Goal: Information Seeking & Learning: Learn about a topic

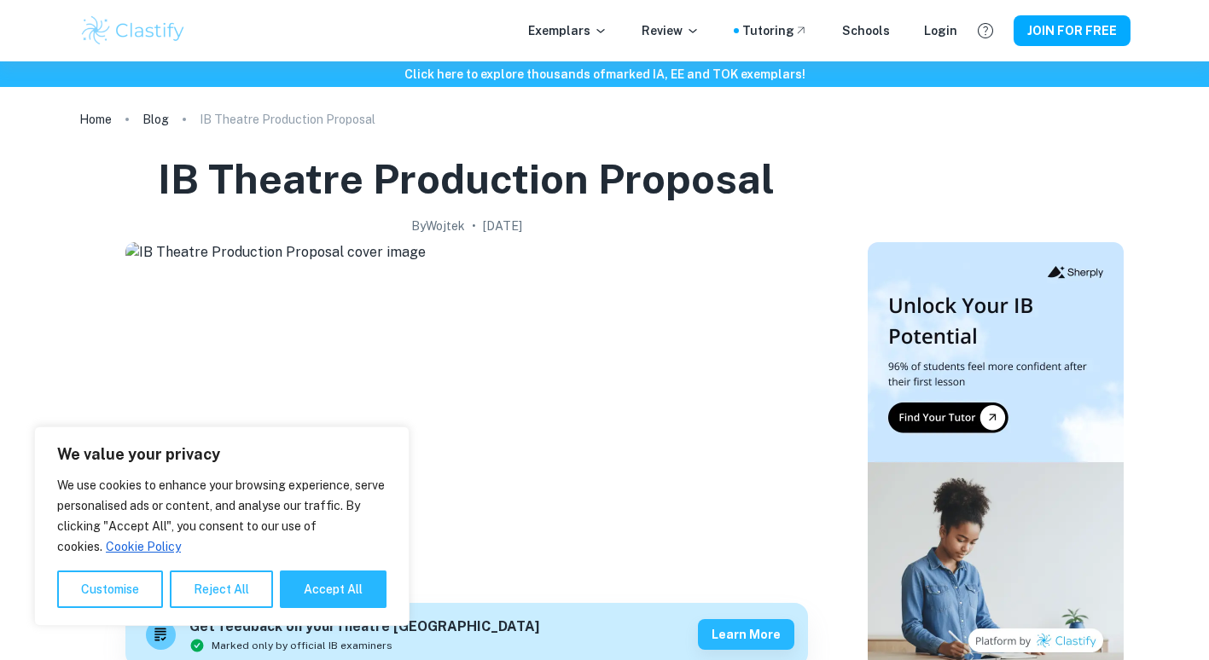
click at [167, 45] on img at bounding box center [133, 31] width 108 height 34
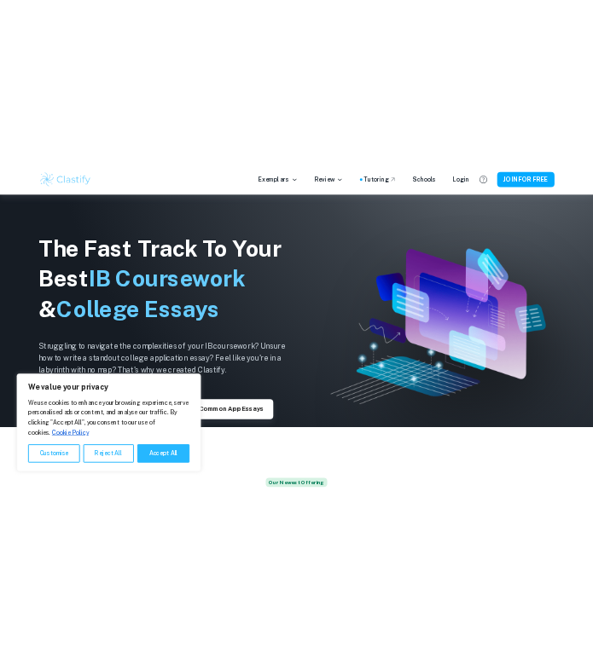
scroll to position [130, 0]
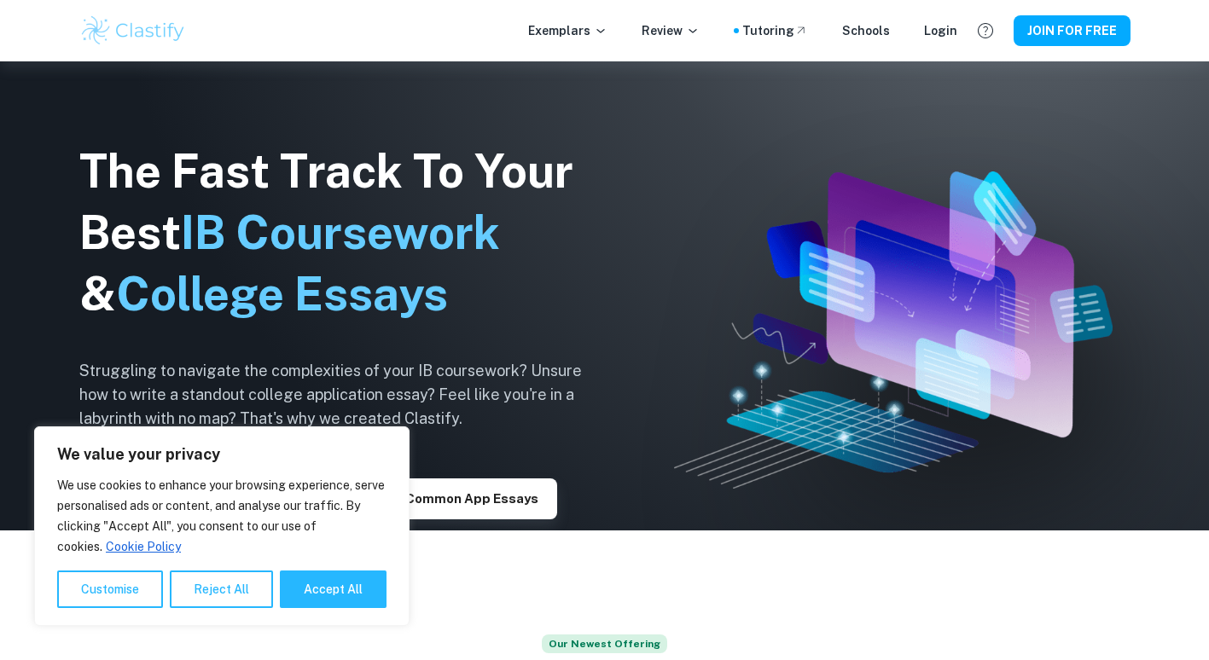
click at [322, 589] on button "Accept All" at bounding box center [333, 590] width 107 height 38
checkbox input "true"
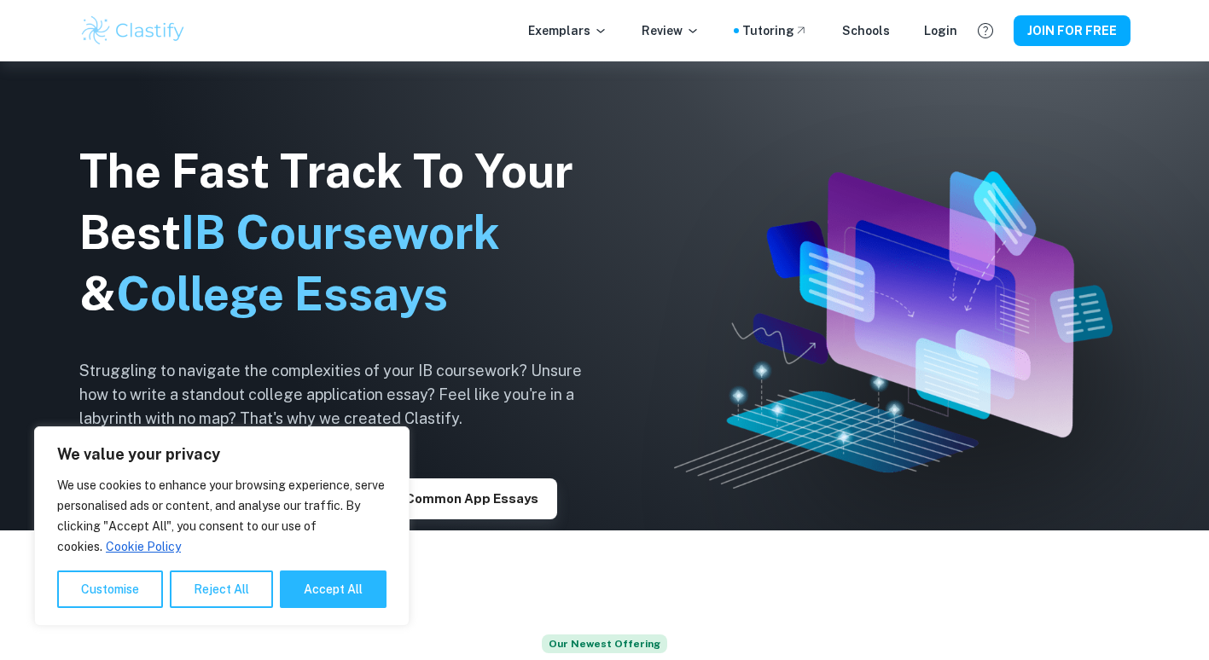
checkbox input "true"
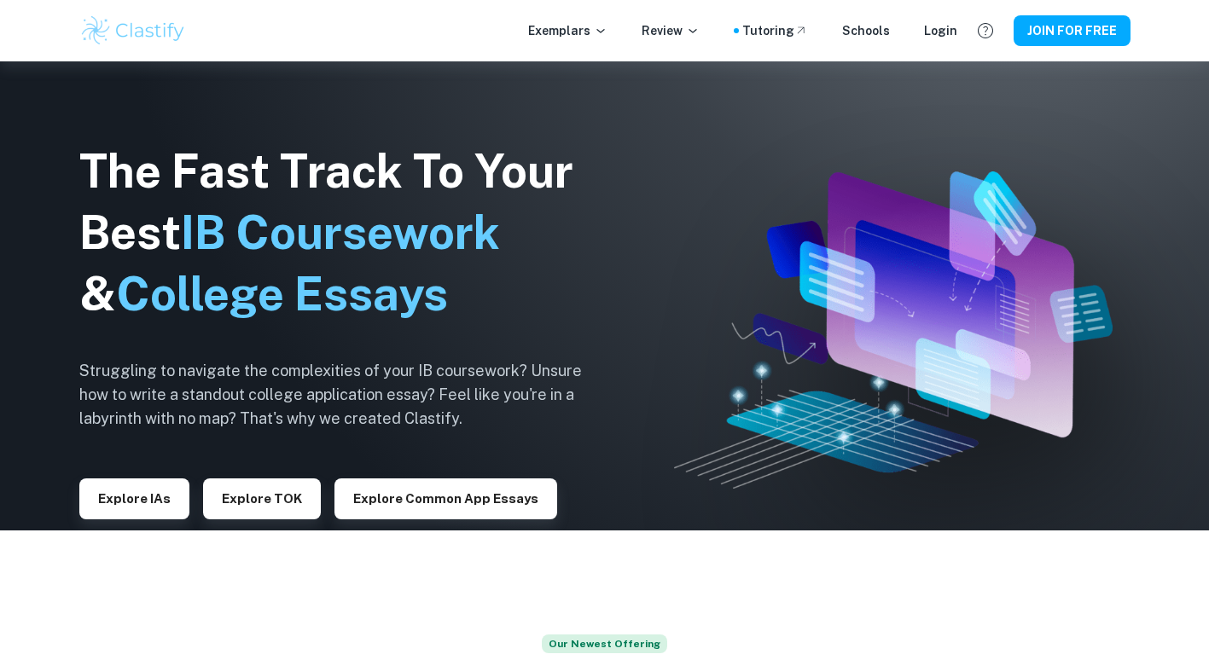
click at [571, 34] on p "Exemplars" at bounding box center [567, 30] width 79 height 19
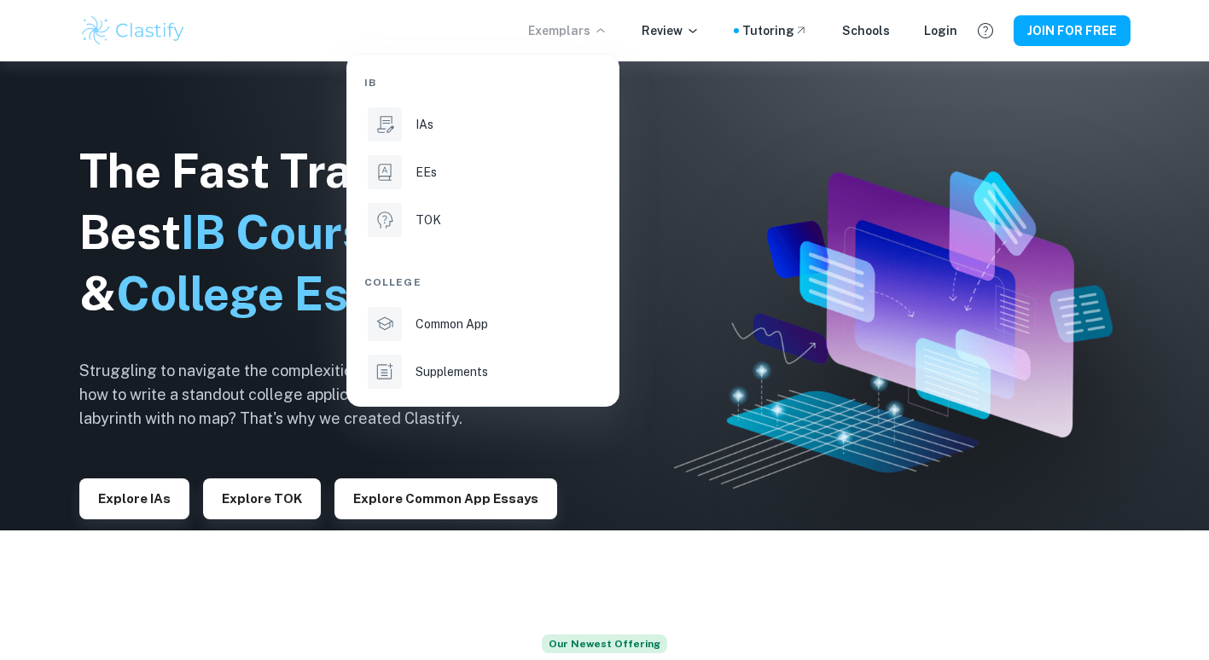
click at [680, 25] on div at bounding box center [604, 330] width 1209 height 660
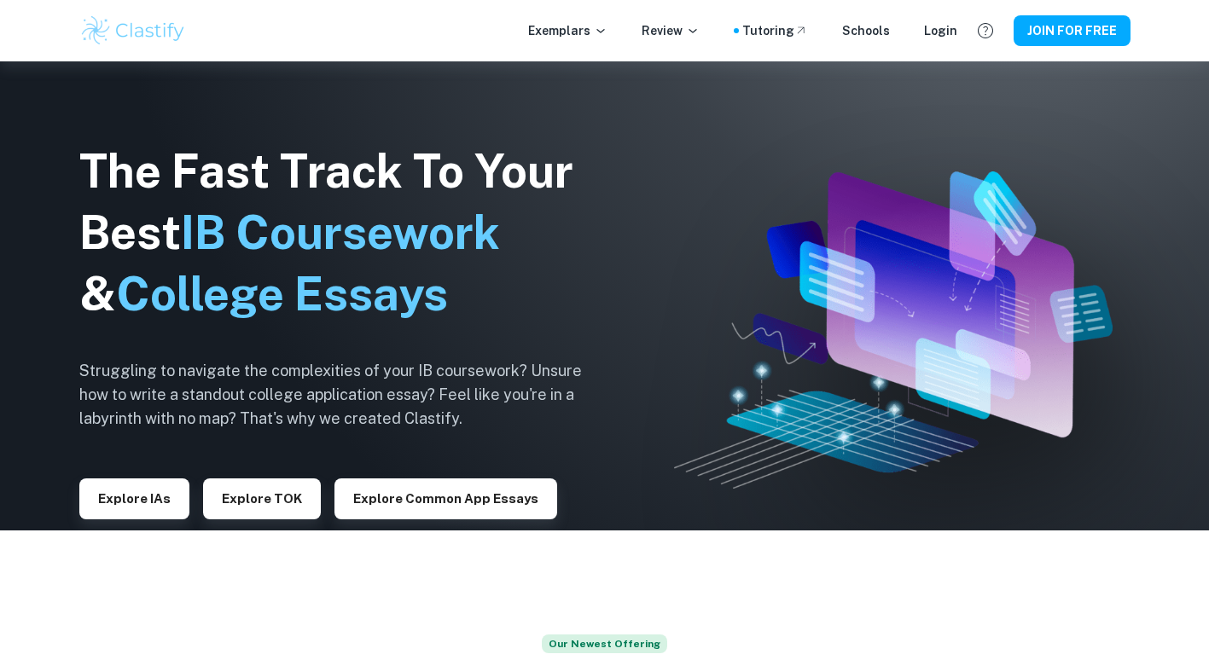
click at [680, 31] on p "Review" at bounding box center [670, 30] width 58 height 19
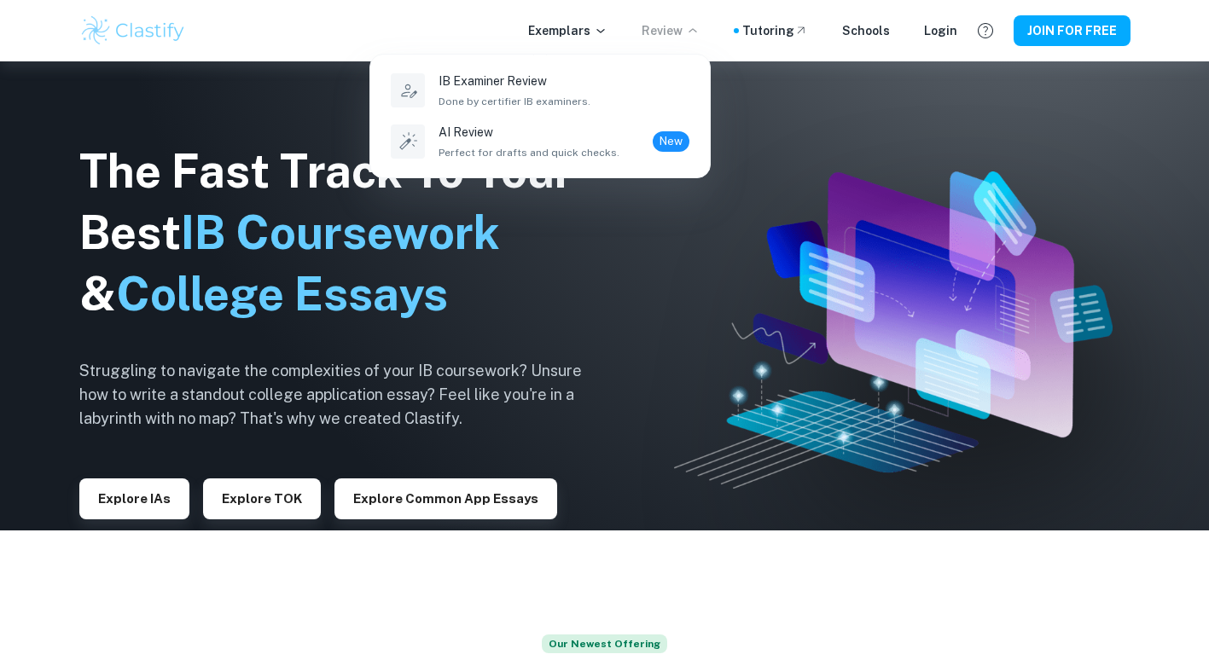
click at [769, 28] on div at bounding box center [604, 330] width 1209 height 660
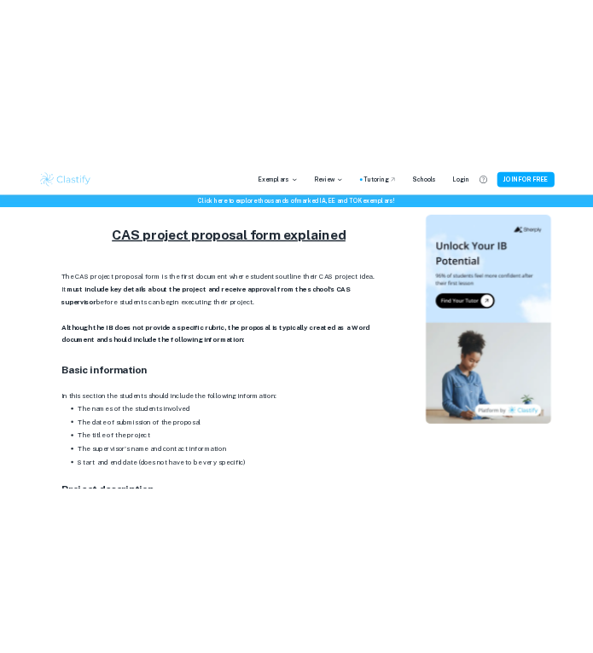
scroll to position [678, 0]
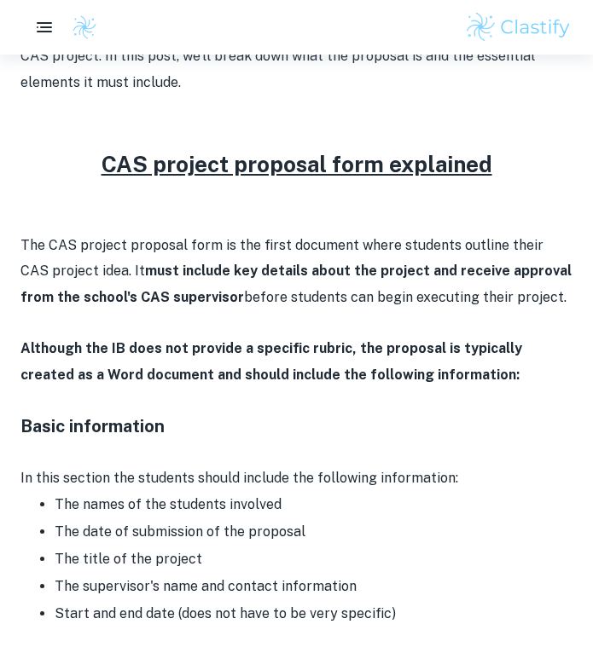
click at [331, 215] on p at bounding box center [296, 219] width 552 height 26
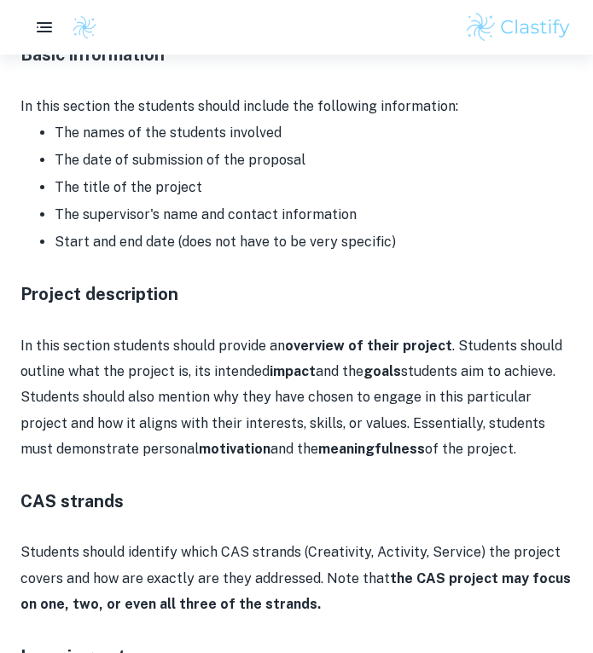
scroll to position [1053, 0]
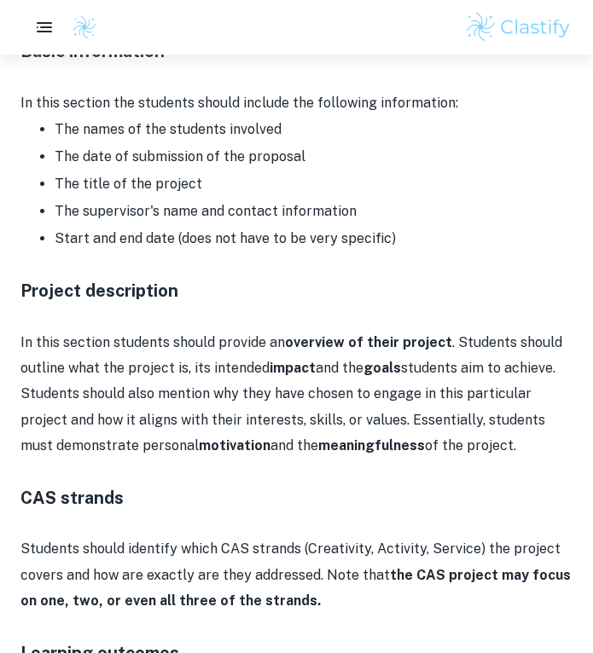
click at [27, 454] on p "In this section students should provide an overview of their project . Students…" at bounding box center [296, 395] width 552 height 130
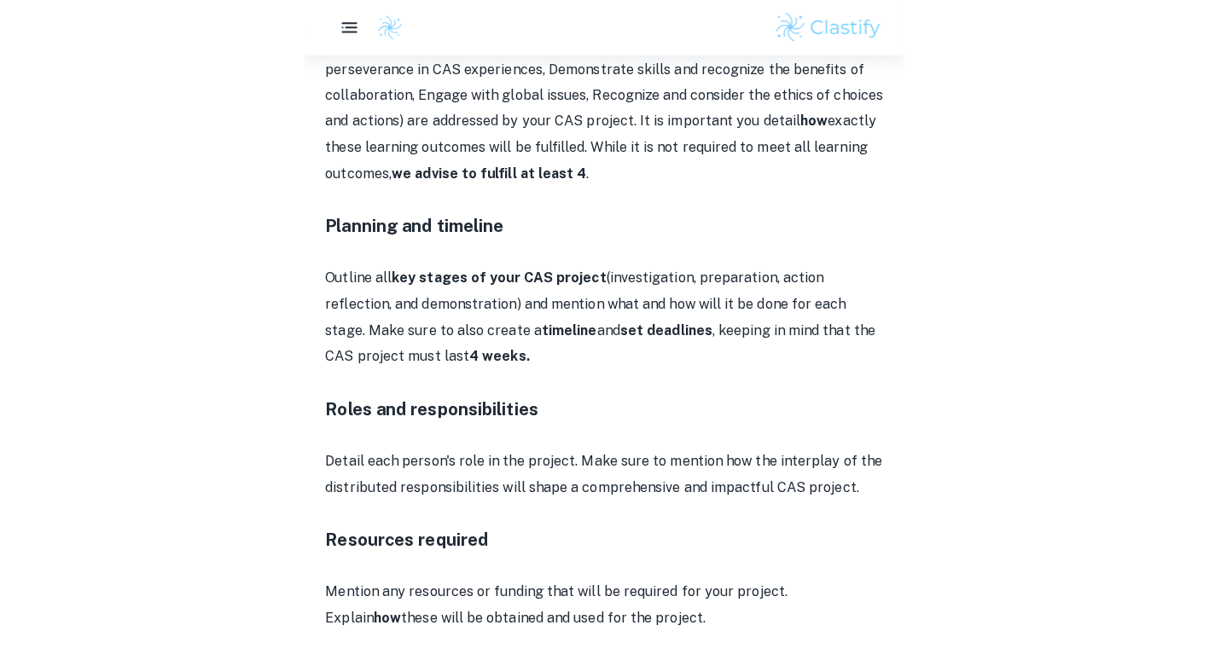
scroll to position [1770, 0]
